Goal: Find specific page/section: Find specific page/section

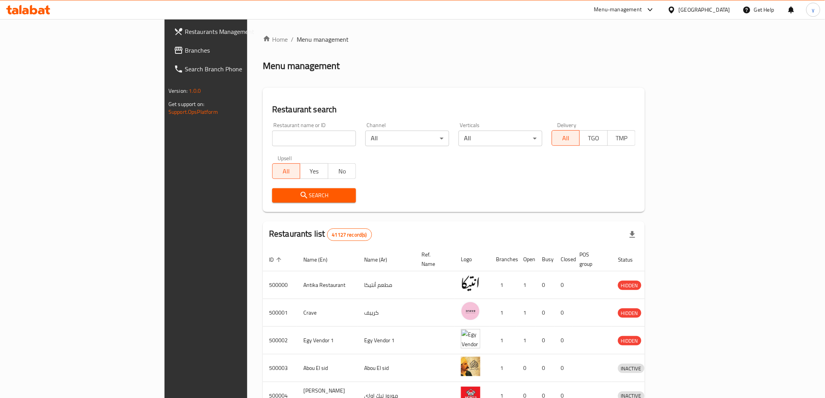
click at [272, 138] on input "search" at bounding box center [314, 139] width 84 height 16
click at [715, 3] on div "Egypt" at bounding box center [699, 9] width 75 height 19
click at [679, 9] on div at bounding box center [673, 9] width 11 height 9
click at [648, 131] on div "[GEOGRAPHIC_DATA]" at bounding box center [672, 132] width 117 height 18
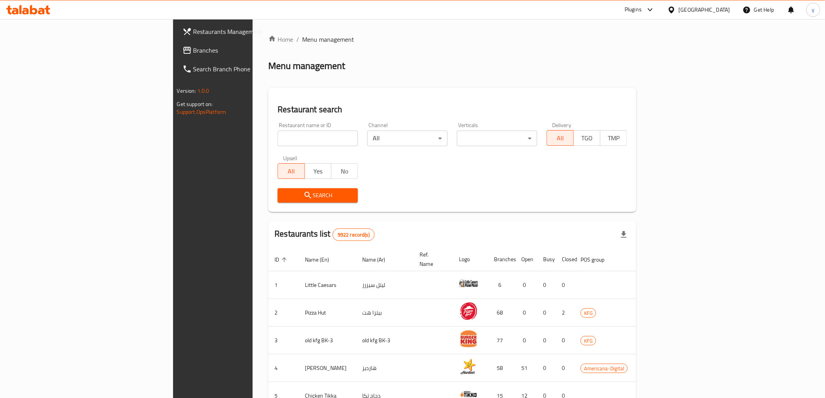
click at [278, 140] on input "search" at bounding box center [318, 139] width 80 height 16
paste input "777925"
type input "777925"
click at [193, 53] on span "Branches" at bounding box center [248, 50] width 111 height 9
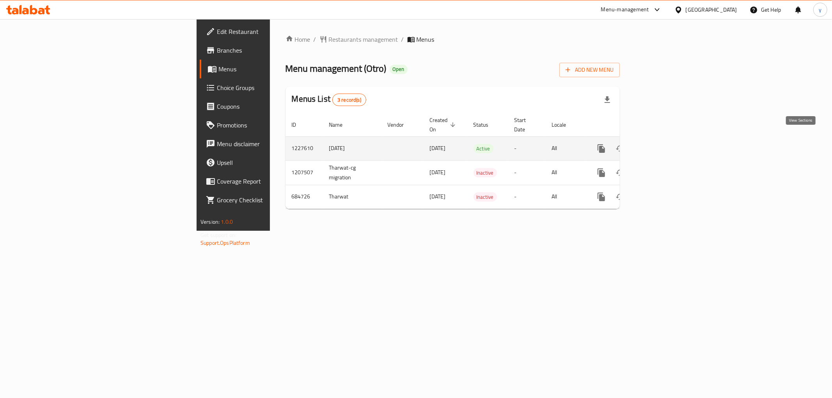
click at [667, 139] on link "enhanced table" at bounding box center [657, 148] width 19 height 19
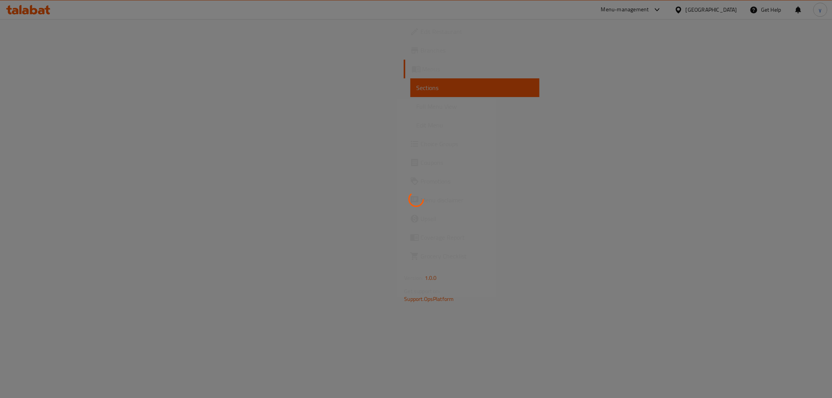
click at [461, 164] on div at bounding box center [416, 199] width 832 height 398
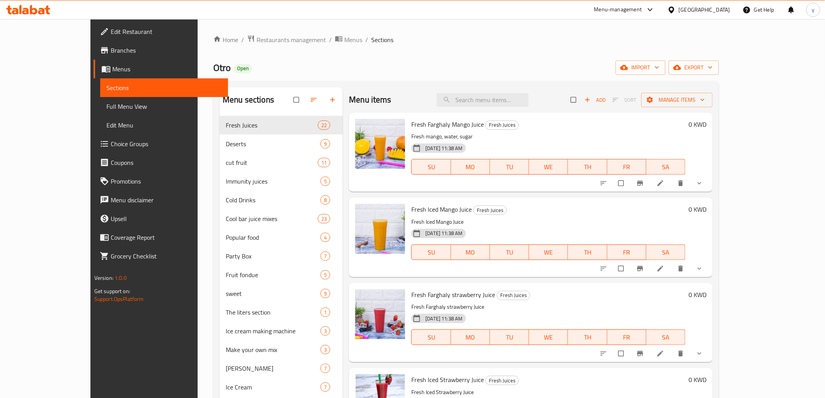
click at [106, 106] on span "Full Menu View" at bounding box center [163, 106] width 115 height 9
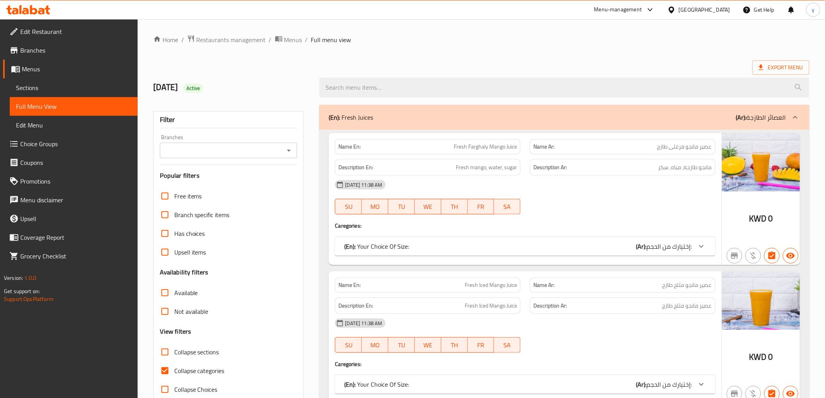
scroll to position [130, 0]
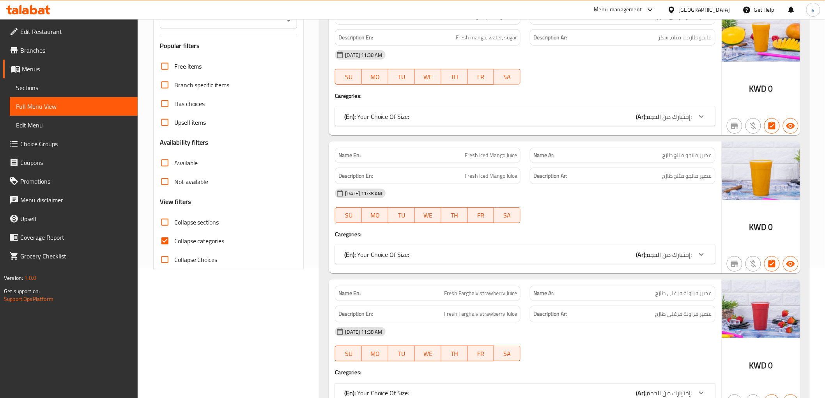
click at [163, 241] on input "Collapse categories" at bounding box center [165, 241] width 19 height 19
checkbox input "false"
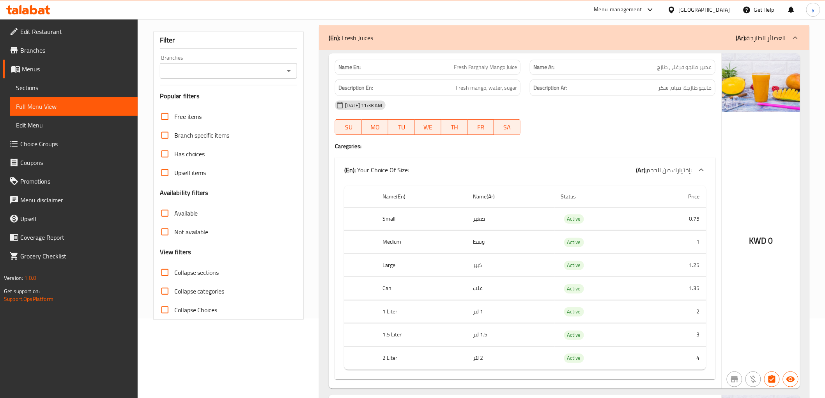
scroll to position [43, 0]
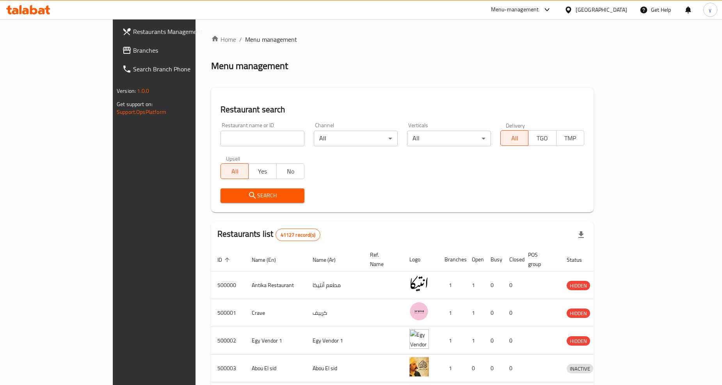
click at [412, 9] on div "[GEOGRAPHIC_DATA]" at bounding box center [595, 9] width 75 height 19
click at [412, 12] on div "Egypt" at bounding box center [600, 9] width 51 height 9
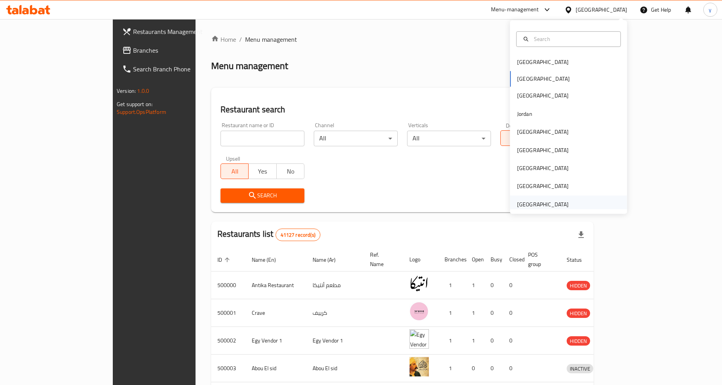
click at [412, 202] on div "United Arab Emirates" at bounding box center [542, 204] width 51 height 9
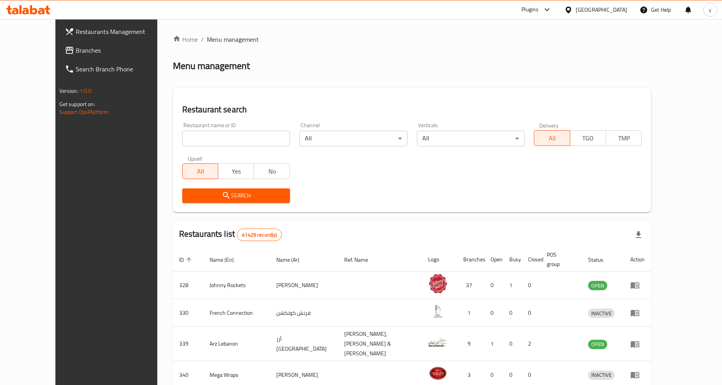
click at [76, 51] on span "Branches" at bounding box center [123, 50] width 94 height 9
